Goal: Transaction & Acquisition: Purchase product/service

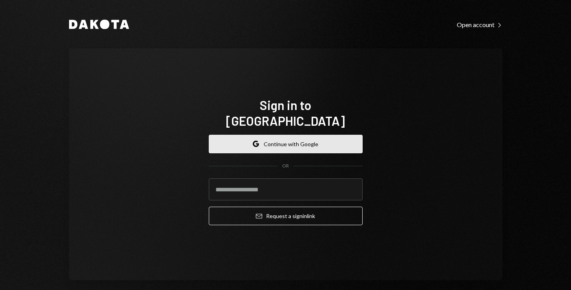
click at [325, 135] on button "Google Continue with Google" at bounding box center [286, 144] width 154 height 18
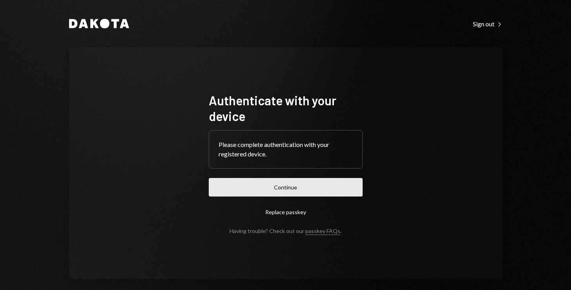
click at [280, 189] on button "Continue" at bounding box center [286, 187] width 154 height 18
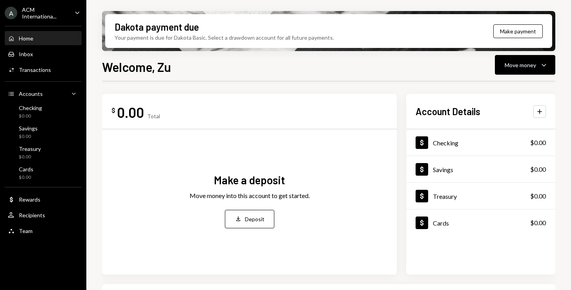
scroll to position [13, 0]
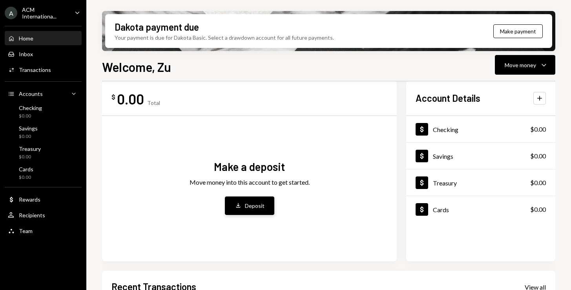
click at [258, 200] on button "Deposit Deposit" at bounding box center [249, 205] width 49 height 18
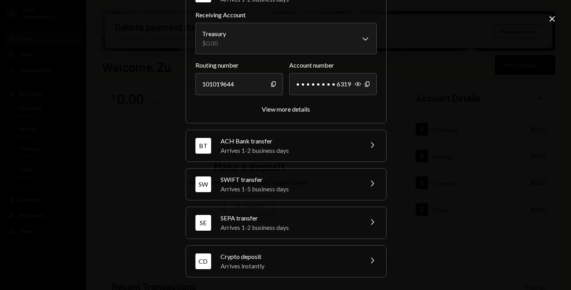
scroll to position [47, 0]
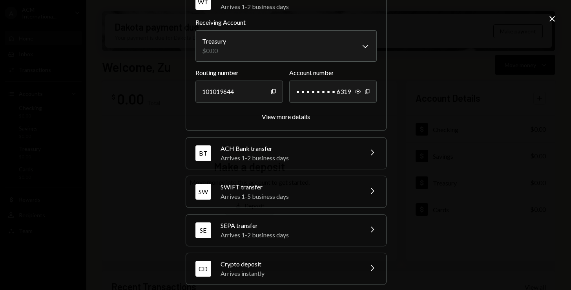
click at [366, 262] on div "CD Crypto deposit Arrives instantly Chevron Right" at bounding box center [286, 268] width 200 height 31
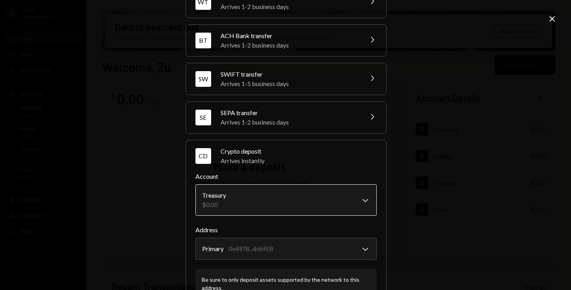
click at [357, 200] on body "A ACM Internationa... Caret Down Home Home Inbox Inbox Activities Transactions …" at bounding box center [285, 145] width 571 height 290
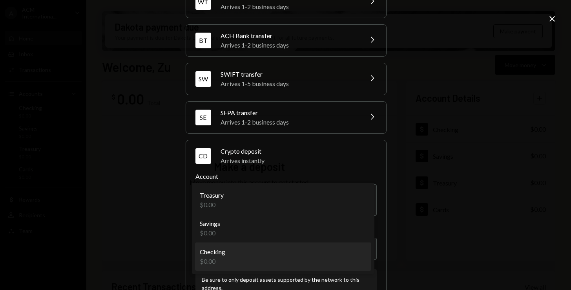
select select "**********"
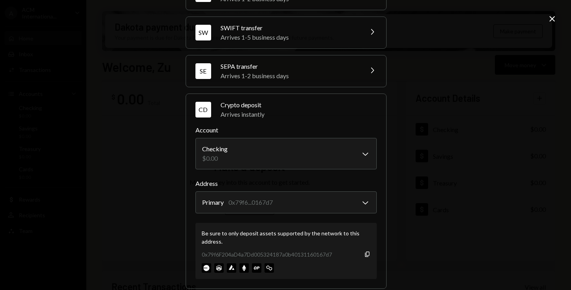
scroll to position [105, 0]
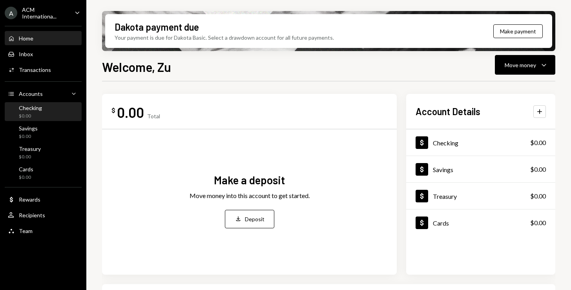
click at [41, 115] on div "$0.00" at bounding box center [30, 116] width 23 height 7
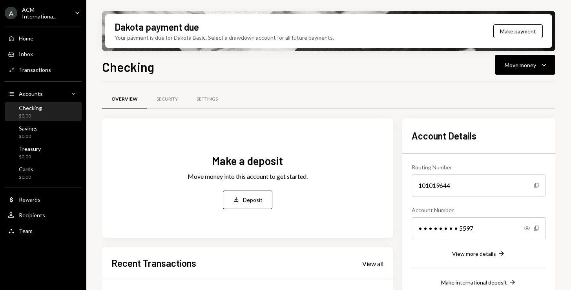
scroll to position [147, 0]
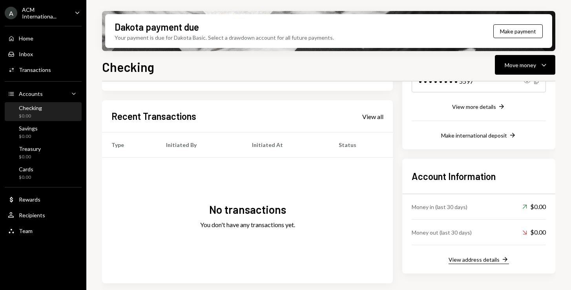
click at [465, 259] on div "View address details" at bounding box center [473, 259] width 51 height 7
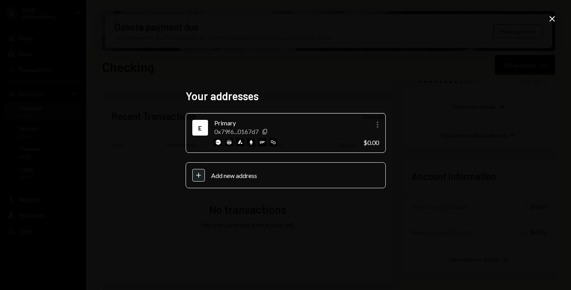
click at [377, 126] on icon "button" at bounding box center [378, 124] width 2 height 6
click at [404, 118] on div "Your addresses E Primary 0x79f6...0167d7 Copy More $0.00 Plus Add new address C…" at bounding box center [285, 145] width 571 height 290
click at [550, 16] on icon "Close" at bounding box center [551, 18] width 9 height 9
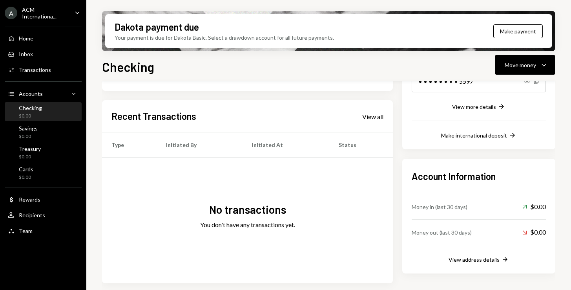
scroll to position [0, 0]
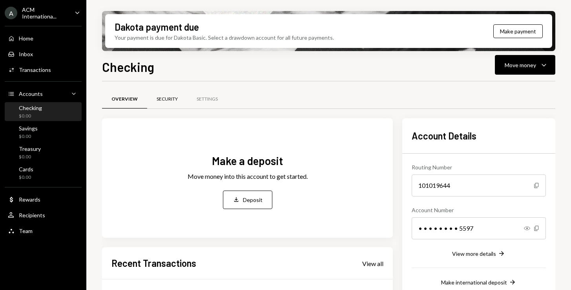
click at [178, 91] on div "Security" at bounding box center [167, 99] width 40 height 19
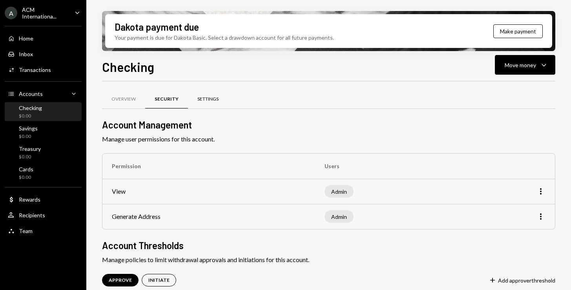
click at [203, 106] on div "Settings" at bounding box center [208, 99] width 40 height 19
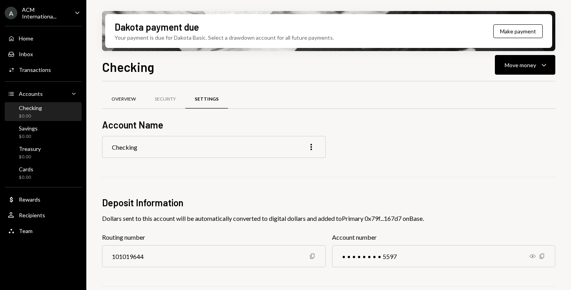
click at [131, 97] on div "Overview" at bounding box center [123, 99] width 24 height 7
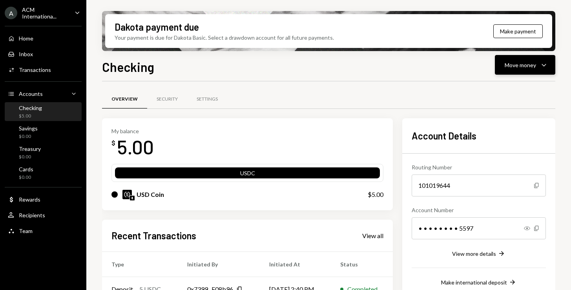
click at [531, 61] on div "Move money" at bounding box center [519, 65] width 31 height 8
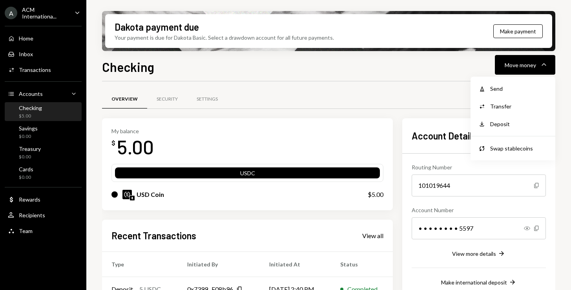
click at [387, 97] on div "Overview Security Settings" at bounding box center [328, 99] width 453 height 20
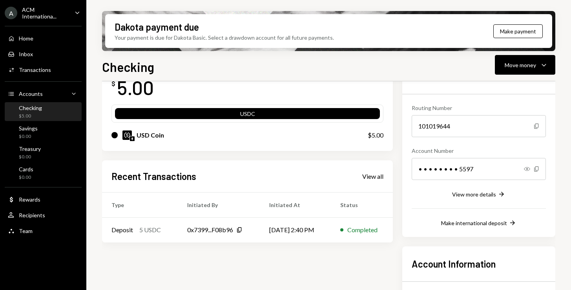
scroll to position [46, 0]
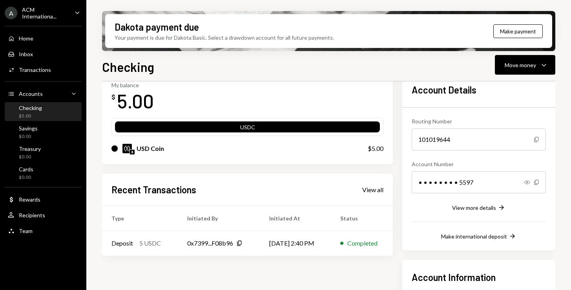
click at [276, 129] on div "USDC" at bounding box center [247, 128] width 265 height 11
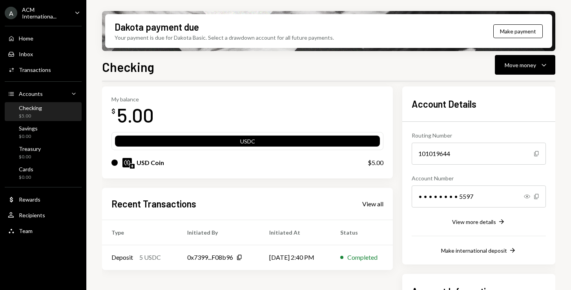
scroll to position [0, 0]
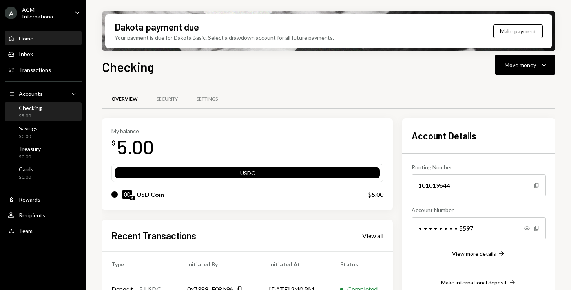
click at [42, 41] on div "Home Home" at bounding box center [43, 38] width 71 height 7
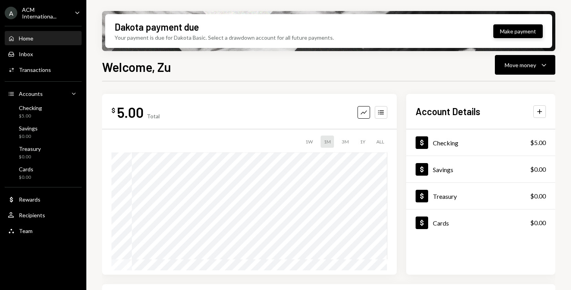
click at [505, 32] on button "Make payment" at bounding box center [517, 31] width 49 height 14
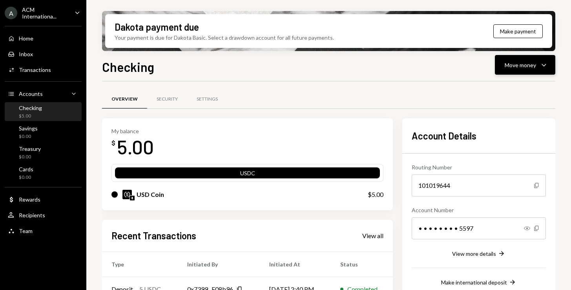
click at [528, 64] on div "Move money" at bounding box center [519, 65] width 31 height 8
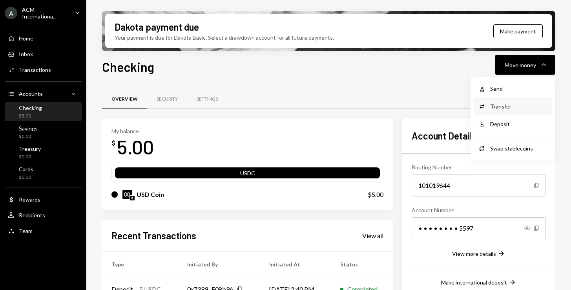
click at [507, 107] on div "Transfer" at bounding box center [518, 106] width 57 height 8
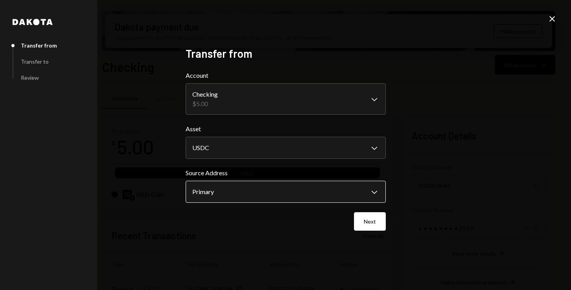
click at [326, 191] on body "**********" at bounding box center [285, 145] width 571 height 290
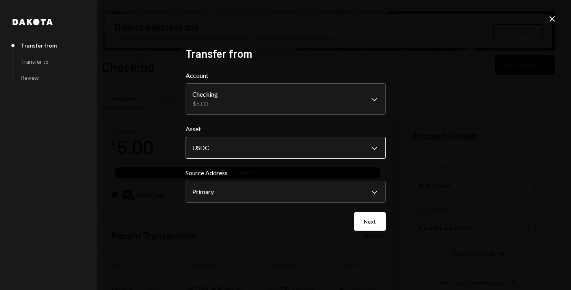
click at [331, 154] on body "**********" at bounding box center [285, 145] width 571 height 290
click at [548, 21] on icon "Close" at bounding box center [551, 18] width 9 height 9
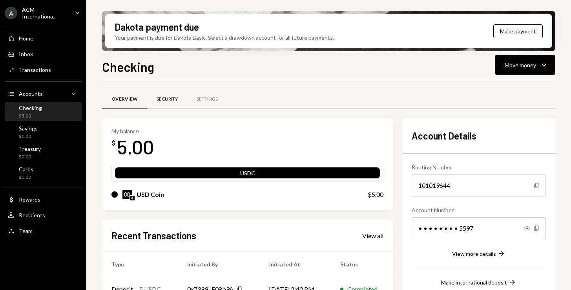
click at [164, 98] on div "Security" at bounding box center [167, 99] width 21 height 7
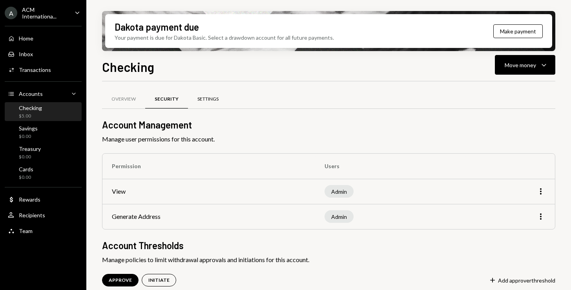
click at [210, 106] on div "Settings" at bounding box center [208, 99] width 40 height 19
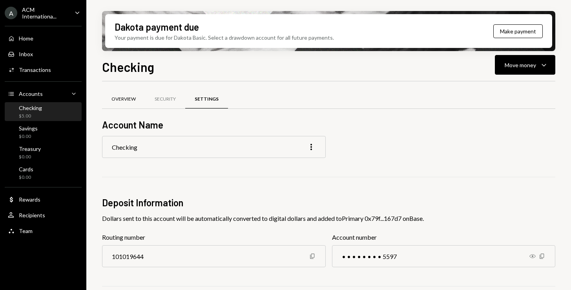
click at [120, 105] on div "Overview" at bounding box center [123, 99] width 43 height 19
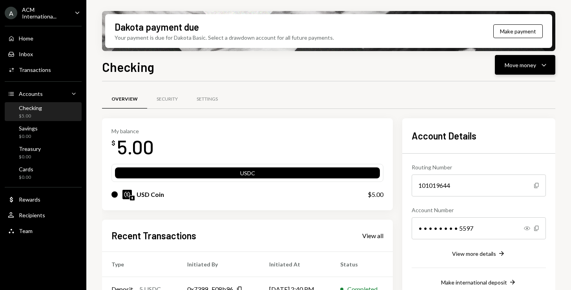
click at [540, 60] on icon "Caret Down" at bounding box center [543, 64] width 9 height 9
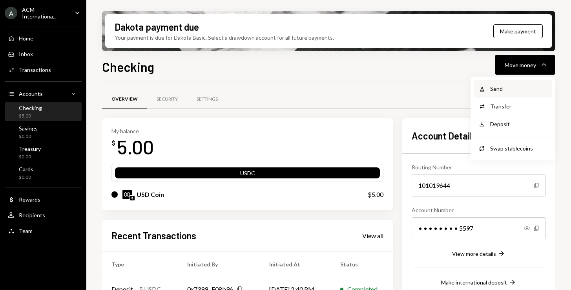
click at [513, 91] on div "Send" at bounding box center [518, 88] width 57 height 8
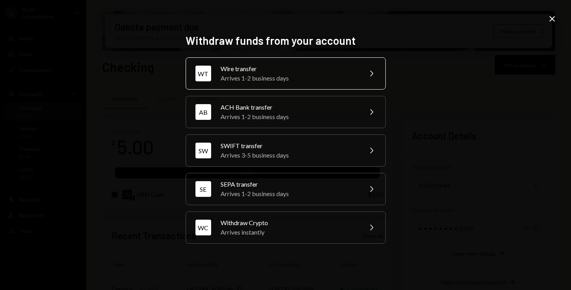
click at [369, 79] on div "WT Wire transfer Arrives 1-2 business days Chevron Right" at bounding box center [286, 73] width 200 height 32
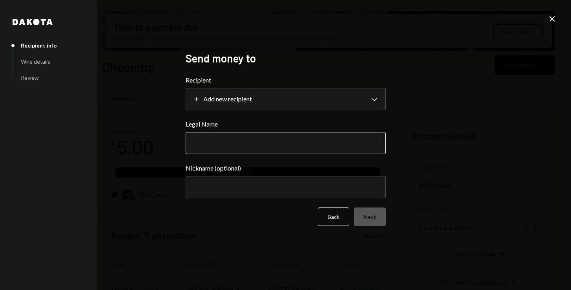
click at [327, 140] on input "Legal Name" at bounding box center [286, 143] width 200 height 22
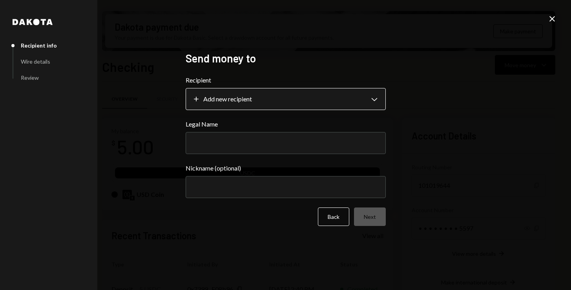
click at [367, 104] on body "**********" at bounding box center [285, 145] width 571 height 290
click at [331, 211] on button "Back" at bounding box center [333, 216] width 31 height 18
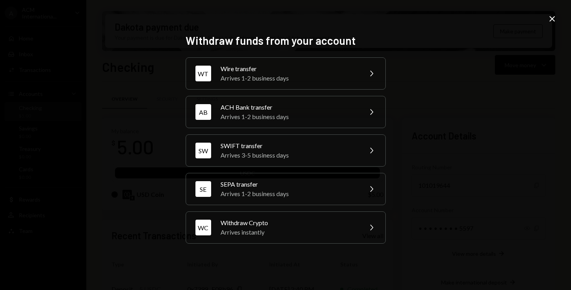
click at [556, 20] on icon "Close" at bounding box center [551, 18] width 9 height 9
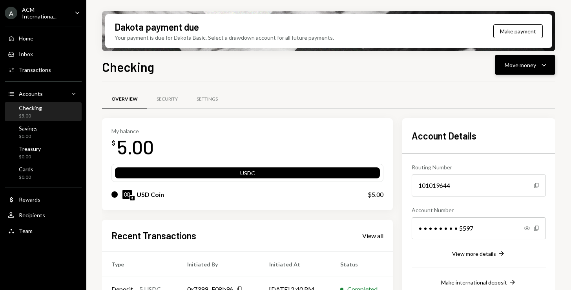
click at [524, 66] on div "Move money" at bounding box center [519, 65] width 31 height 8
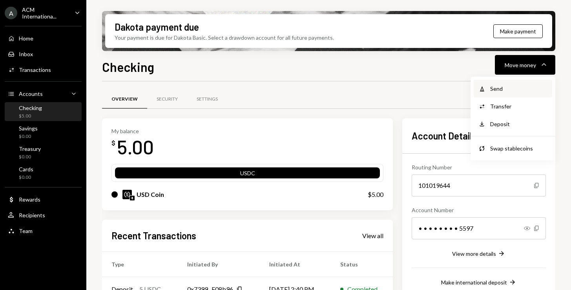
click at [493, 93] on div "Withdraw Send" at bounding box center [513, 89] width 78 height 18
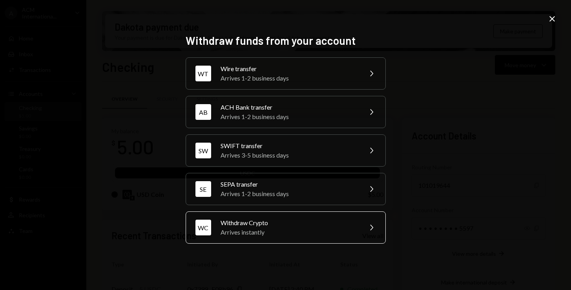
click at [347, 222] on div "Withdraw Crypto" at bounding box center [288, 222] width 137 height 9
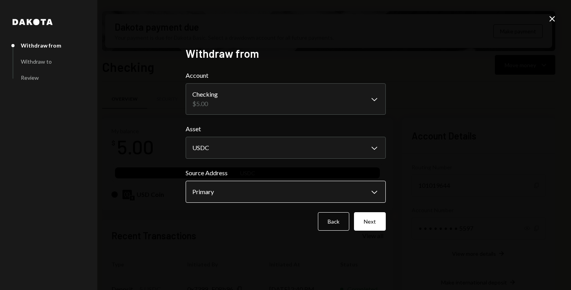
click at [377, 190] on body "**********" at bounding box center [285, 145] width 571 height 290
click at [377, 223] on button "Next" at bounding box center [370, 221] width 32 height 18
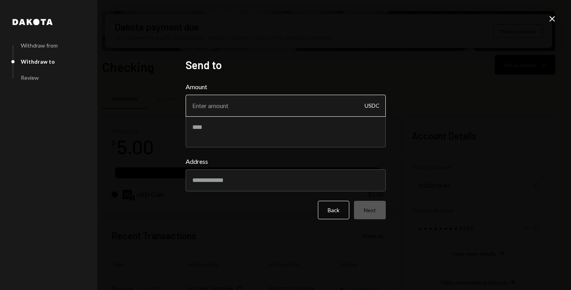
click at [315, 104] on input "Amount" at bounding box center [286, 106] width 200 height 22
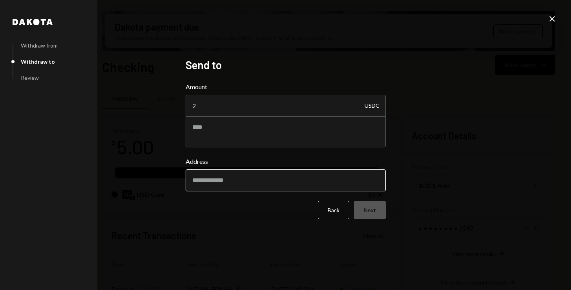
type input "2"
click at [291, 188] on input "Address" at bounding box center [286, 180] width 200 height 22
click at [241, 177] on input "Address" at bounding box center [286, 180] width 200 height 22
paste input "**********"
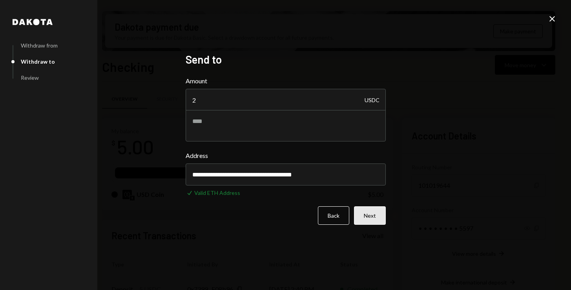
type input "**********"
click at [371, 215] on button "Next" at bounding box center [370, 215] width 32 height 18
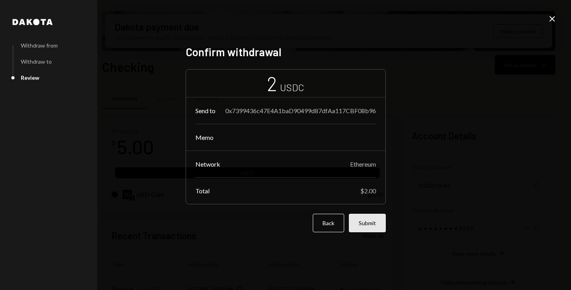
click at [373, 229] on button "Submit" at bounding box center [367, 222] width 37 height 18
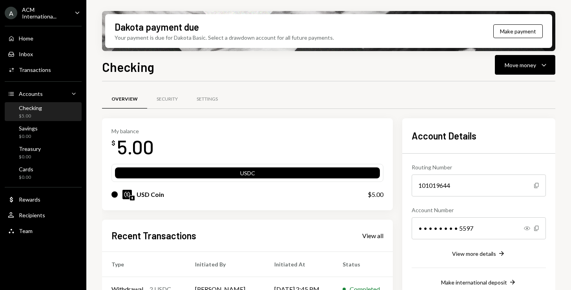
click at [54, 115] on div "Checking $5.00" at bounding box center [43, 111] width 71 height 15
click at [42, 130] on div "Savings $0.00" at bounding box center [43, 132] width 71 height 15
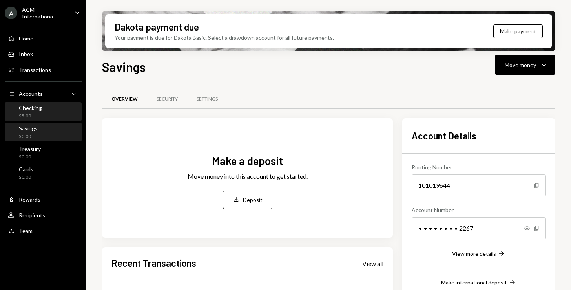
click at [42, 111] on div "Checking $5.00" at bounding box center [43, 111] width 71 height 15
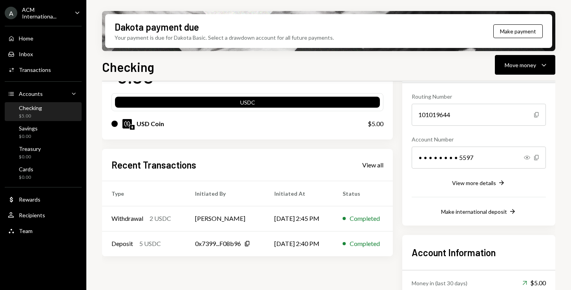
scroll to position [137, 0]
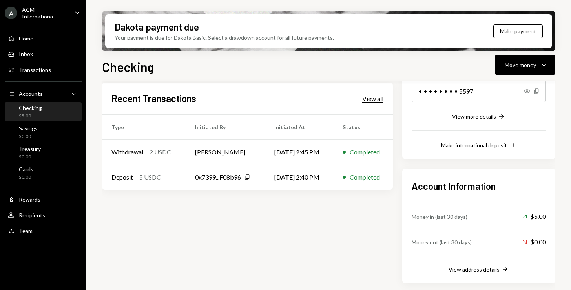
click at [381, 99] on div "View all" at bounding box center [372, 99] width 21 height 8
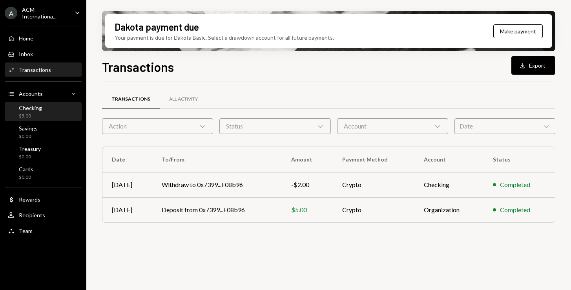
click at [59, 109] on div "Checking $5.00" at bounding box center [43, 111] width 71 height 15
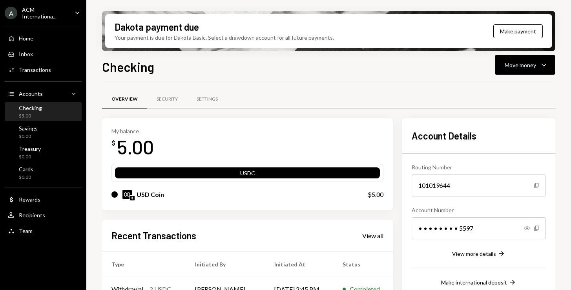
click at [221, 169] on div "USDC" at bounding box center [247, 174] width 265 height 11
click at [523, 62] on div "Move money" at bounding box center [519, 65] width 31 height 8
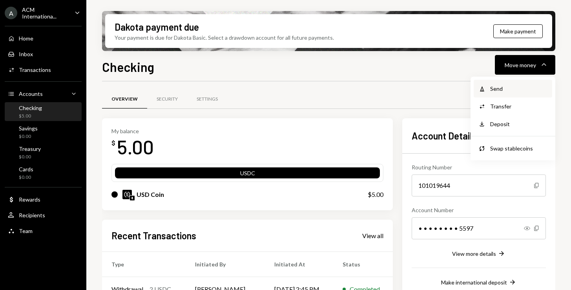
click at [504, 89] on div "Send" at bounding box center [518, 88] width 57 height 8
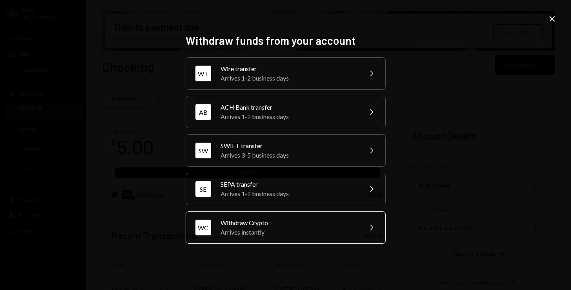
click at [357, 235] on div "WC Withdraw Crypto Arrives instantly Chevron Right" at bounding box center [286, 227] width 200 height 32
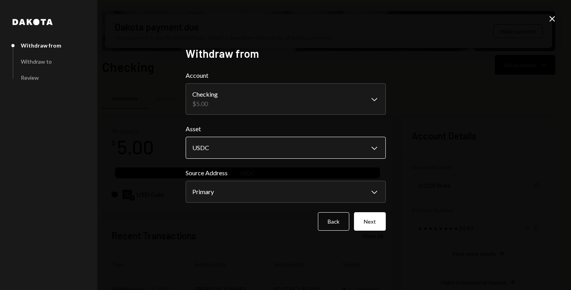
click at [341, 151] on body "A ACM Internationa... Caret Down Home Home Inbox Inbox Activities Transactions …" at bounding box center [285, 145] width 571 height 290
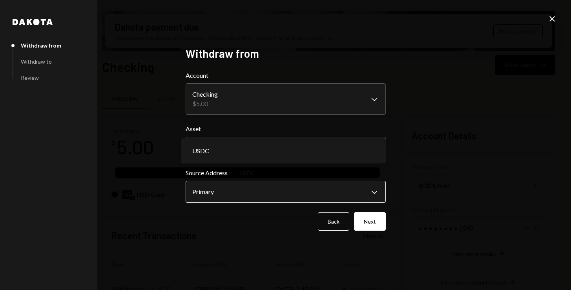
click at [305, 191] on body "A ACM Internationa... Caret Down Home Home Inbox Inbox Activities Transactions …" at bounding box center [285, 145] width 571 height 290
click at [412, 199] on div "**********" at bounding box center [285, 145] width 571 height 290
click at [373, 225] on button "Next" at bounding box center [370, 221] width 32 height 18
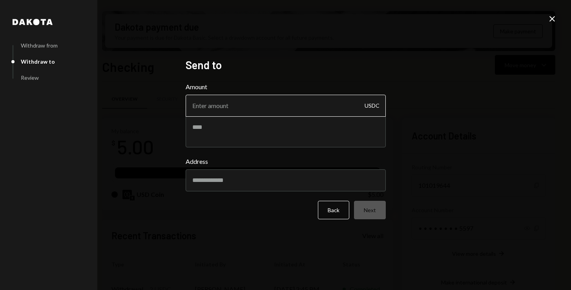
click at [339, 111] on input "Amount" at bounding box center [286, 106] width 200 height 22
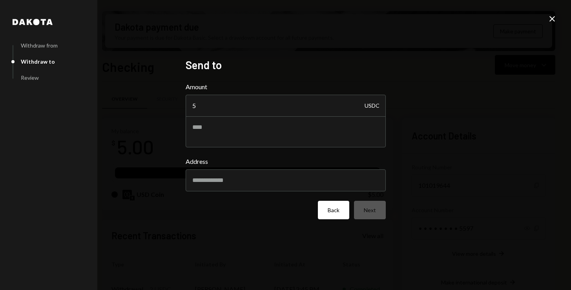
type input "5"
click at [326, 206] on button "Back" at bounding box center [333, 209] width 31 height 18
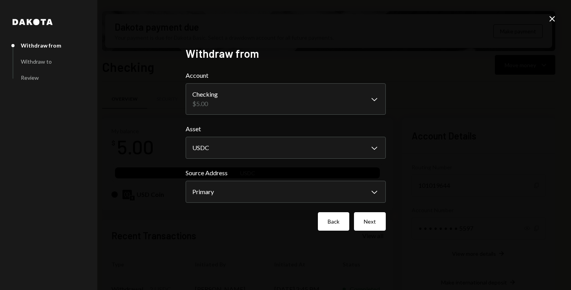
click at [331, 215] on button "Back" at bounding box center [333, 221] width 31 height 18
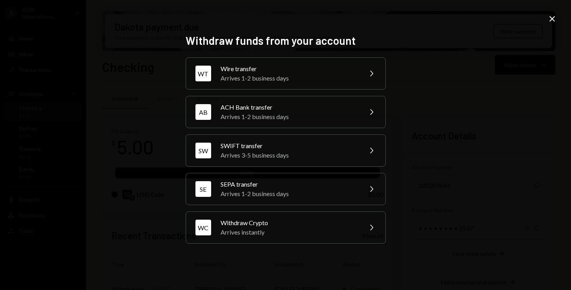
click at [549, 21] on icon "Close" at bounding box center [551, 18] width 9 height 9
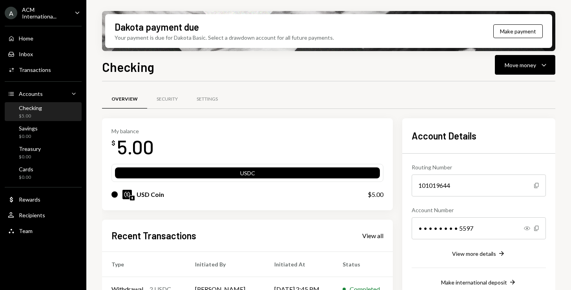
scroll to position [137, 0]
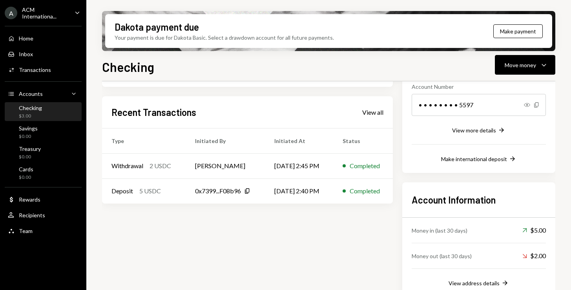
scroll to position [137, 0]
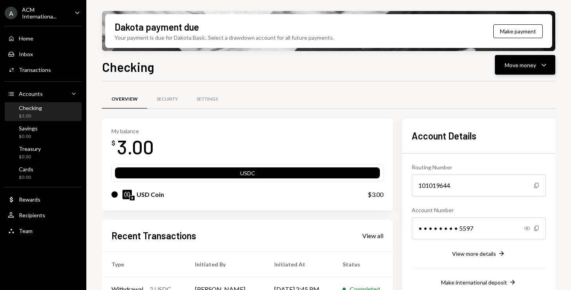
click at [529, 65] on div "Move money" at bounding box center [519, 65] width 31 height 8
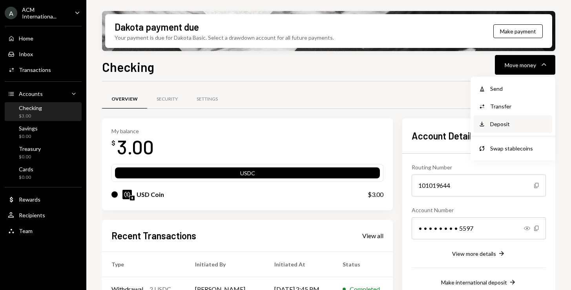
click at [504, 126] on div "Deposit" at bounding box center [518, 124] width 57 height 8
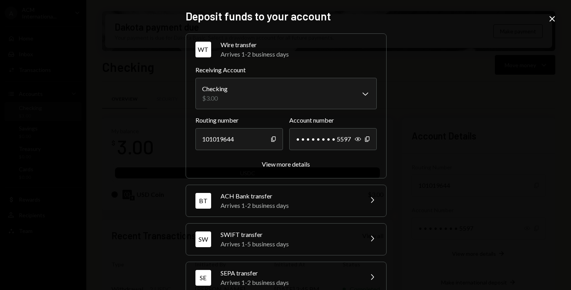
scroll to position [55, 0]
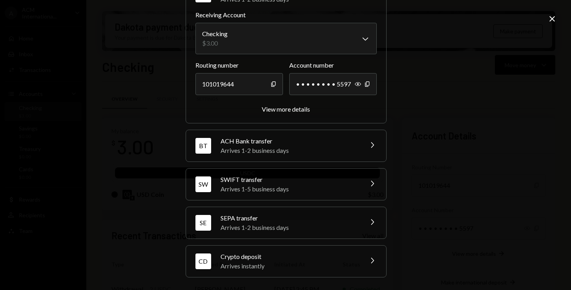
click at [341, 254] on div "Crypto deposit" at bounding box center [288, 255] width 137 height 9
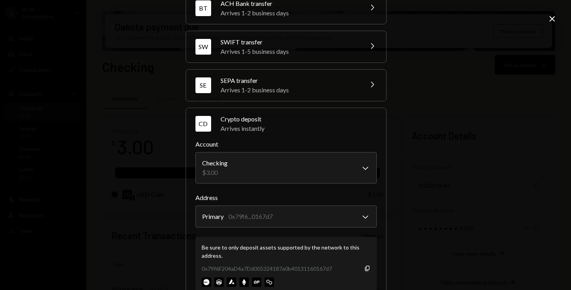
scroll to position [105, 0]
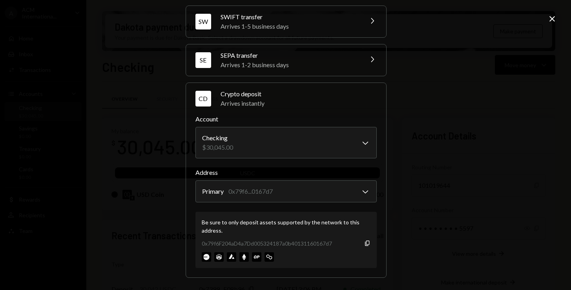
click at [552, 23] on icon "Close" at bounding box center [551, 18] width 9 height 9
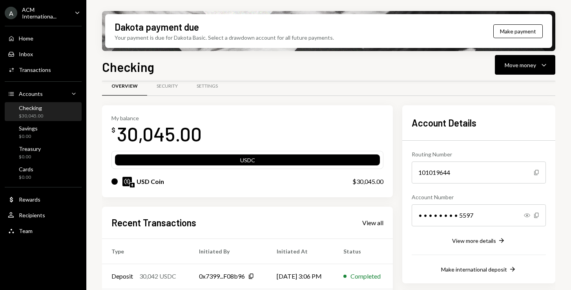
scroll to position [0, 0]
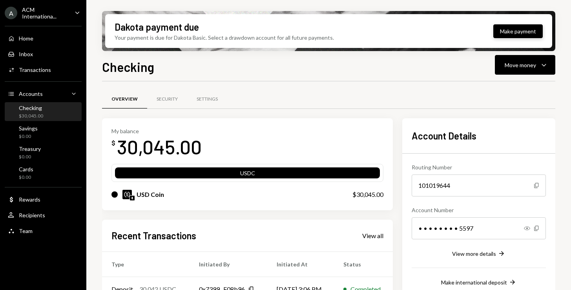
click at [509, 33] on button "Make payment" at bounding box center [517, 31] width 49 height 14
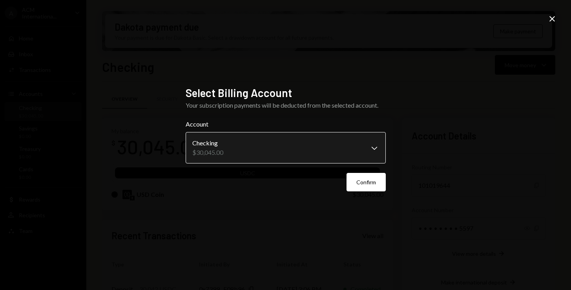
click at [351, 146] on body "A ACM Internationa... Caret Down Home Home Inbox Inbox Activities Transactions …" at bounding box center [285, 145] width 571 height 290
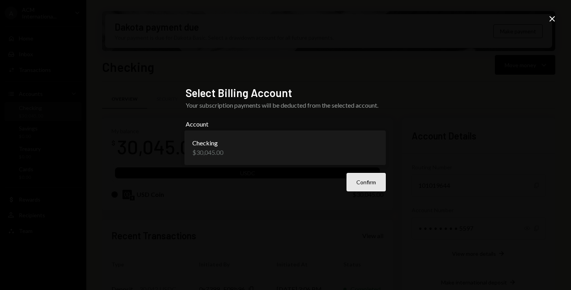
click at [364, 179] on button "Confirm" at bounding box center [365, 182] width 39 height 18
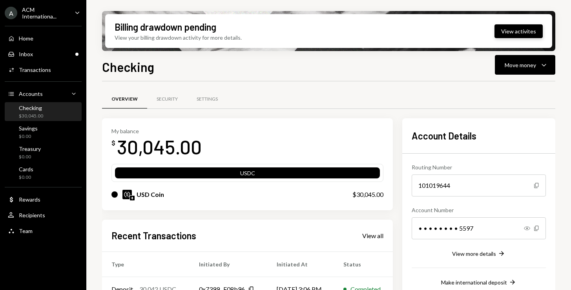
click at [504, 34] on button "View activites" at bounding box center [518, 31] width 48 height 14
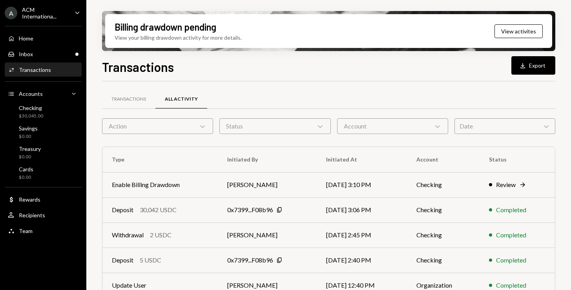
scroll to position [4, 0]
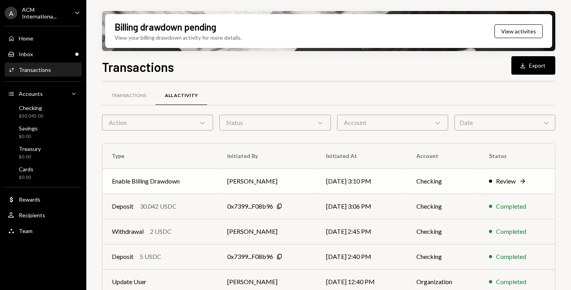
click at [503, 180] on div "Review" at bounding box center [506, 180] width 20 height 9
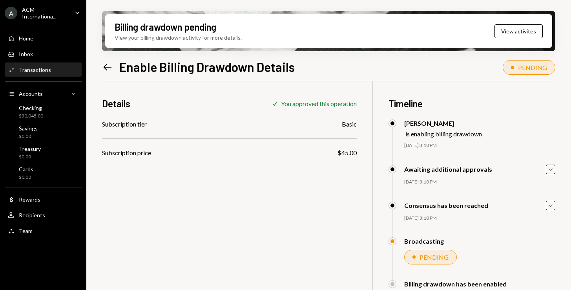
click at [107, 66] on icon at bounding box center [108, 67] width 8 height 7
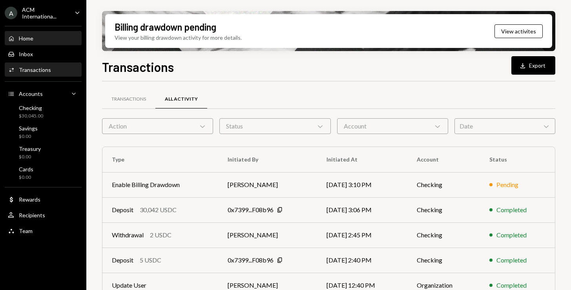
click at [34, 36] on div "Home Home" at bounding box center [43, 38] width 71 height 7
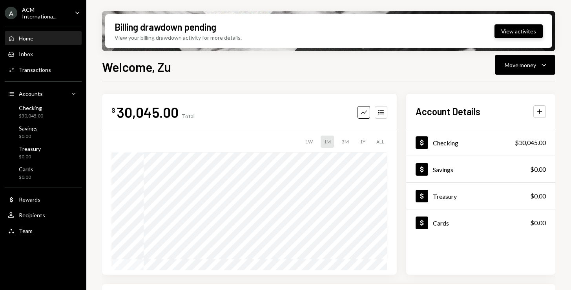
click at [501, 33] on button "View activites" at bounding box center [518, 31] width 48 height 14
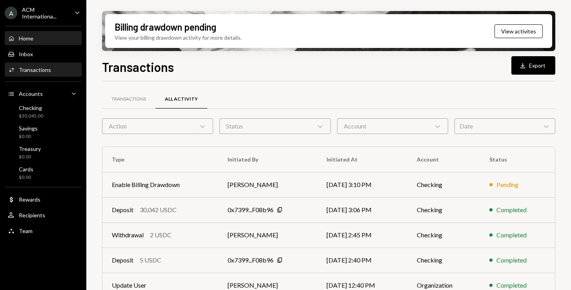
click at [38, 40] on div "Home Home" at bounding box center [43, 38] width 71 height 7
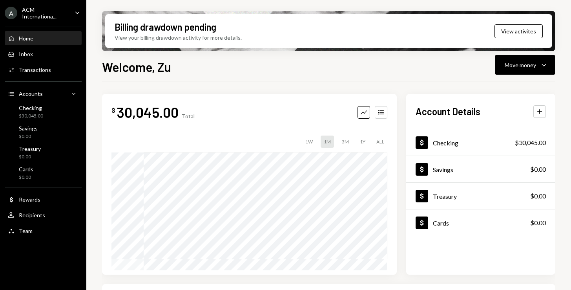
click at [398, 73] on div "Welcome, Zu Move money Caret Down" at bounding box center [328, 65] width 453 height 17
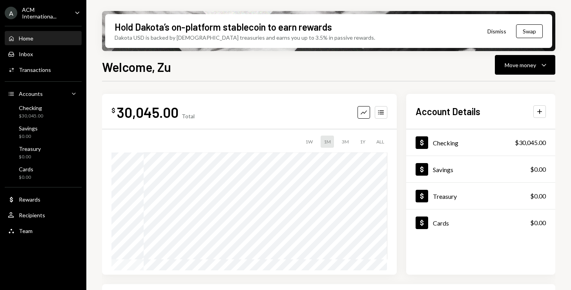
click at [492, 29] on button "Dismiss" at bounding box center [496, 31] width 38 height 18
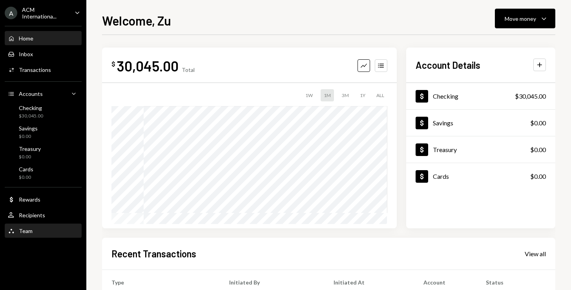
click at [35, 228] on div "Team Team" at bounding box center [43, 230] width 71 height 7
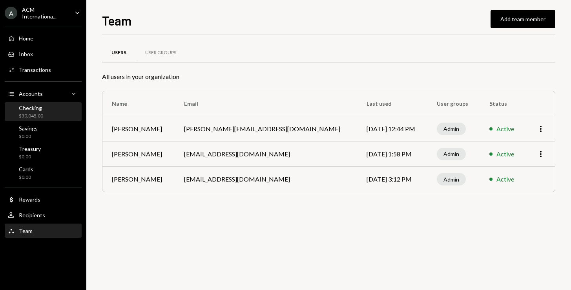
click at [43, 113] on div "Checking $30,045.00" at bounding box center [43, 111] width 71 height 15
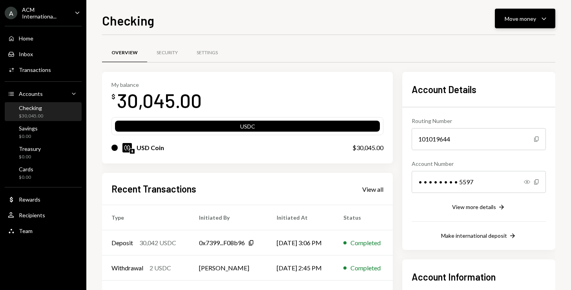
click at [533, 24] on button "Move money Caret Down" at bounding box center [525, 19] width 60 height 20
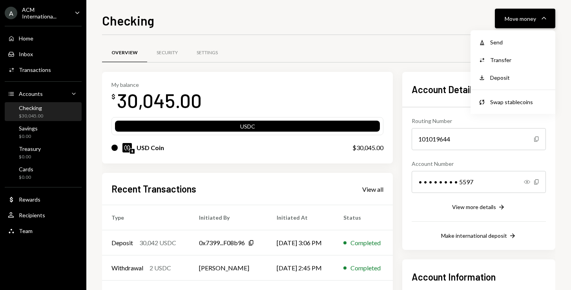
click at [532, 24] on button "Move money Caret Down" at bounding box center [525, 19] width 60 height 20
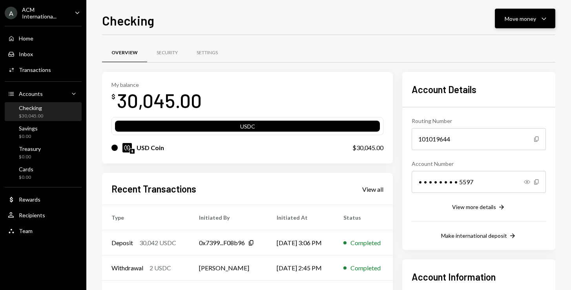
click at [545, 16] on icon "Caret Down" at bounding box center [543, 18] width 9 height 9
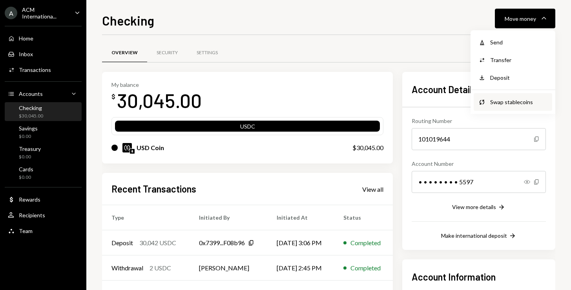
click at [492, 100] on div "Swap stablecoins" at bounding box center [518, 102] width 57 height 8
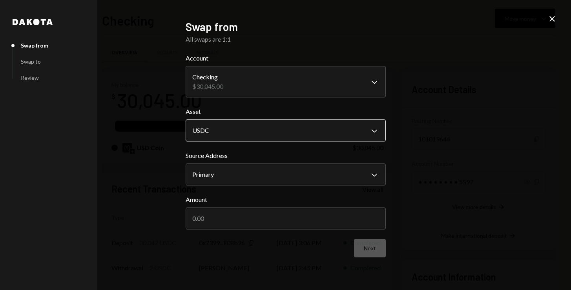
click at [369, 124] on body "A ACM Internationa... Caret Down Home Home Inbox Inbox Activities Transactions …" at bounding box center [285, 145] width 571 height 290
click at [422, 110] on div "**********" at bounding box center [285, 145] width 571 height 290
click at [303, 219] on input "Amount" at bounding box center [286, 218] width 200 height 22
type input "100"
click at [362, 257] on button "Next" at bounding box center [370, 248] width 32 height 18
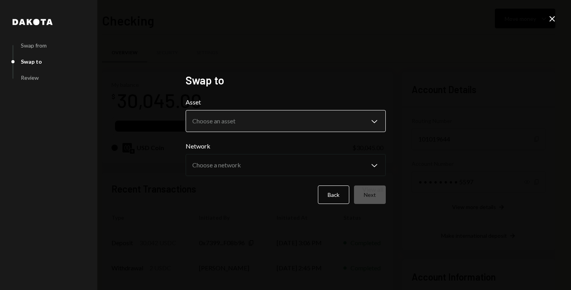
click at [362, 118] on body "**********" at bounding box center [285, 145] width 571 height 290
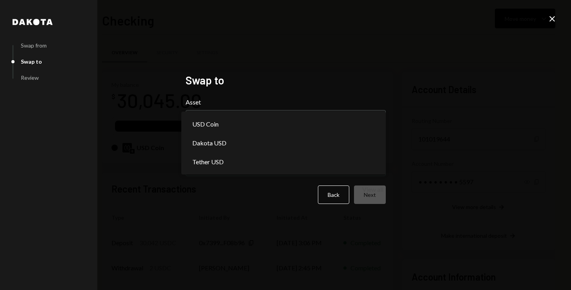
click at [408, 71] on div "**********" at bounding box center [285, 145] width 571 height 290
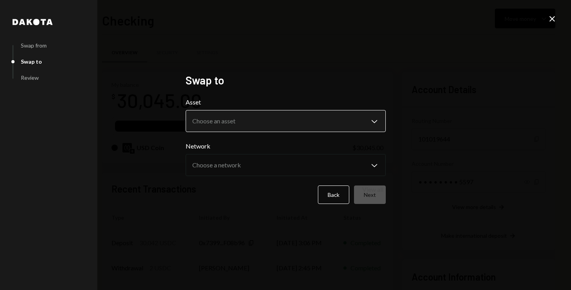
click at [364, 125] on body "**********" at bounding box center [285, 145] width 571 height 290
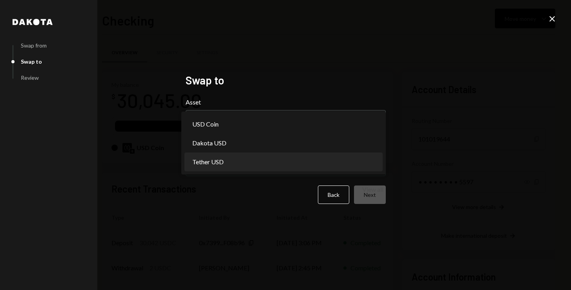
select select "****"
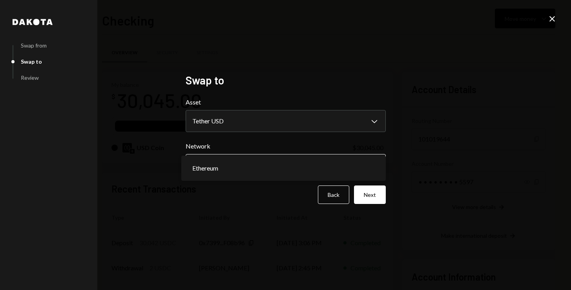
click at [342, 162] on body "**********" at bounding box center [285, 145] width 571 height 290
click at [376, 191] on button "Next" at bounding box center [370, 194] width 32 height 18
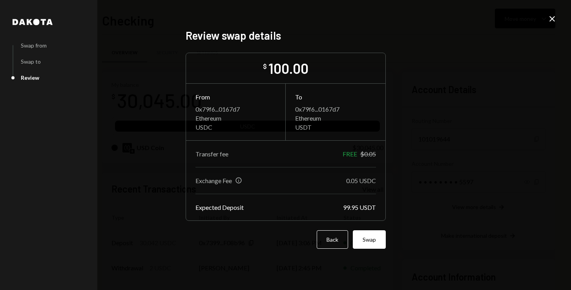
click at [239, 181] on div "Info" at bounding box center [238, 180] width 7 height 7
click at [333, 231] on button "Back" at bounding box center [332, 239] width 31 height 18
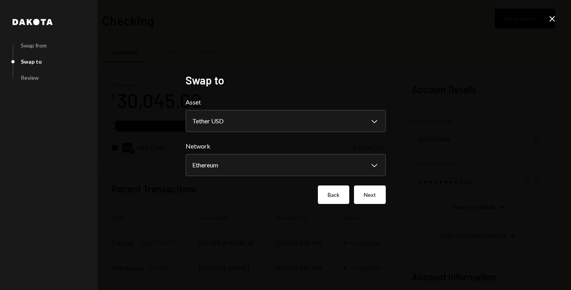
click at [327, 198] on button "Back" at bounding box center [333, 194] width 31 height 18
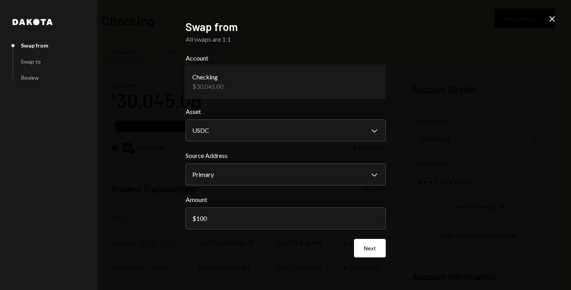
click at [305, 84] on body "A ACM Internationa... Caret Down Home Home Inbox Inbox Activities Transactions …" at bounding box center [285, 145] width 571 height 290
click at [312, 113] on label "Asset" at bounding box center [286, 111] width 200 height 9
click at [339, 227] on input "100" at bounding box center [286, 218] width 200 height 22
type input "1"
type input "30000"
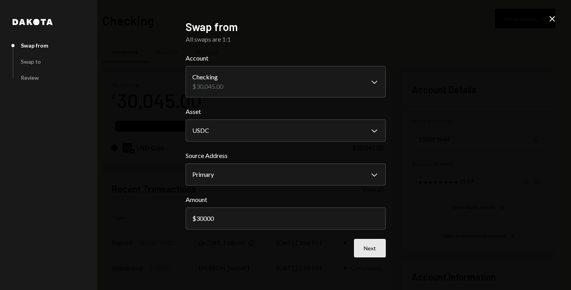
click at [362, 251] on button "Next" at bounding box center [370, 248] width 32 height 18
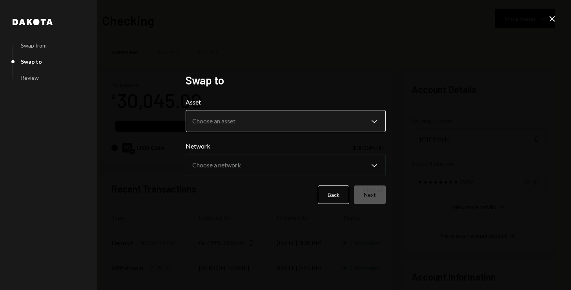
click at [332, 126] on body "**********" at bounding box center [285, 145] width 571 height 290
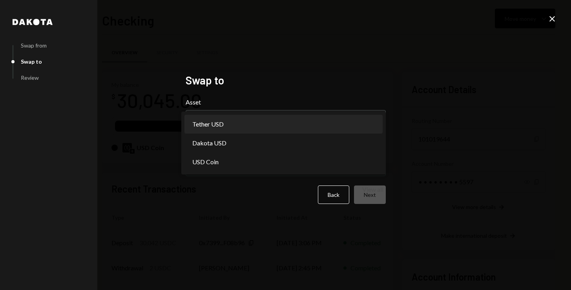
select select "****"
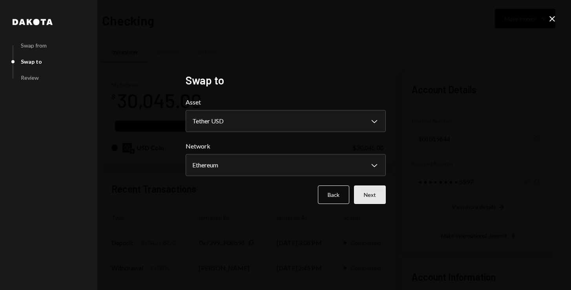
click at [365, 188] on button "Next" at bounding box center [370, 194] width 32 height 18
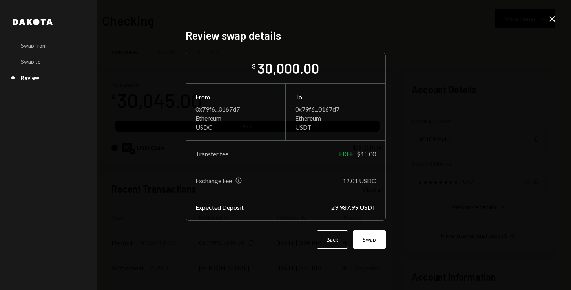
click at [239, 179] on div "Info" at bounding box center [238, 180] width 7 height 7
click at [330, 236] on button "Back" at bounding box center [332, 239] width 31 height 18
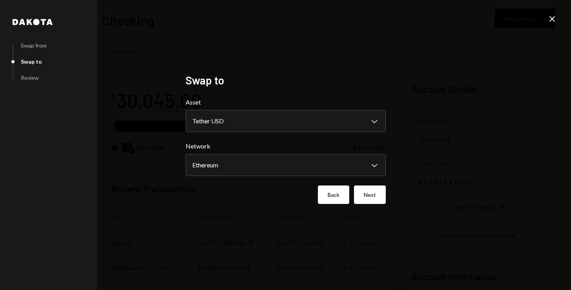
click at [322, 196] on button "Back" at bounding box center [333, 194] width 31 height 18
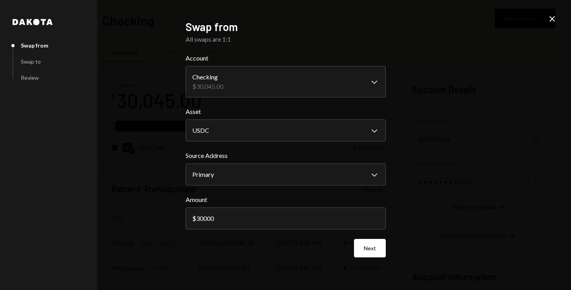
click at [555, 16] on icon "Close" at bounding box center [551, 18] width 9 height 9
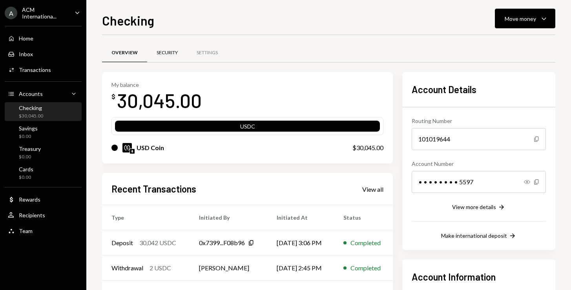
click at [169, 58] on div "Security" at bounding box center [167, 53] width 40 height 19
